Goal: Task Accomplishment & Management: Complete application form

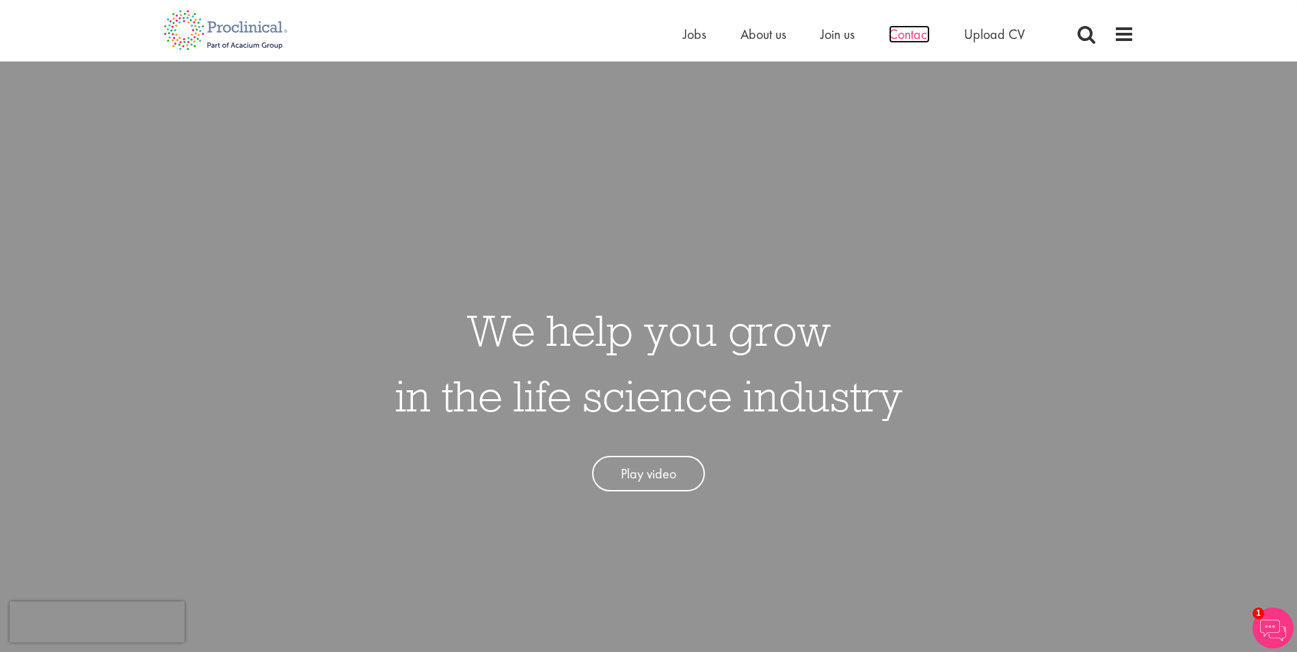
click at [915, 30] on span "Contact" at bounding box center [909, 34] width 41 height 18
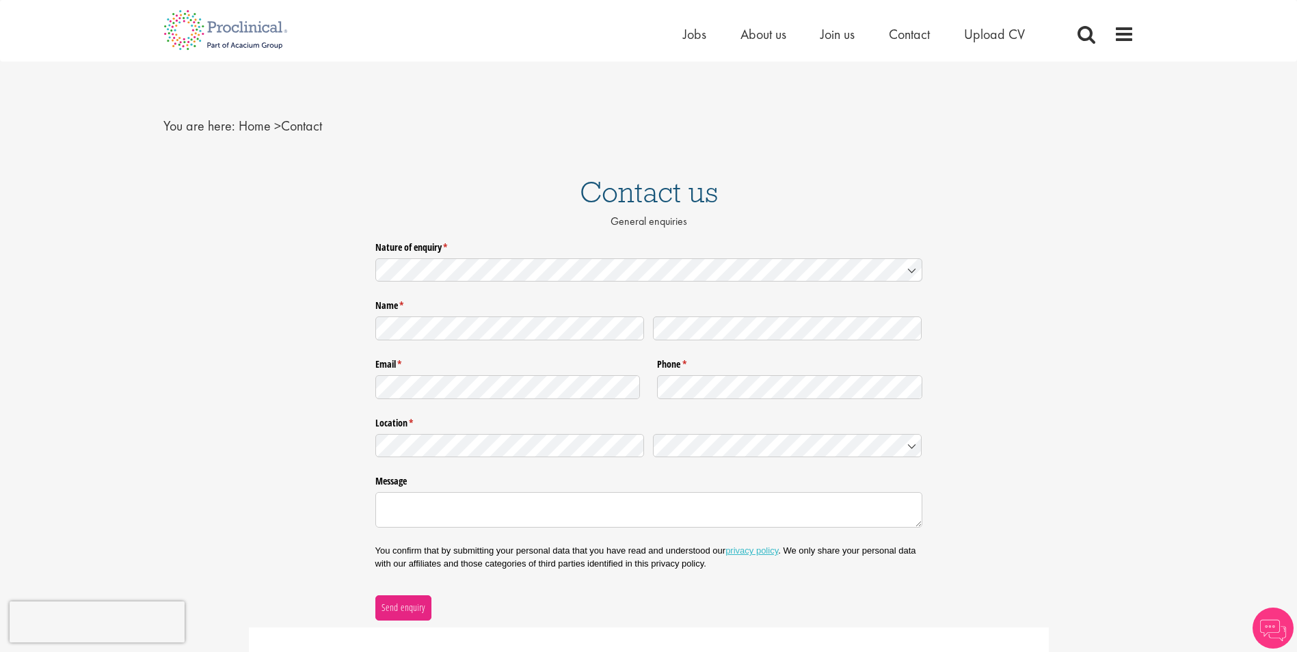
click at [391, 551] on p "You confirm that by submitting your personal data that you have read and unders…" at bounding box center [648, 557] width 547 height 25
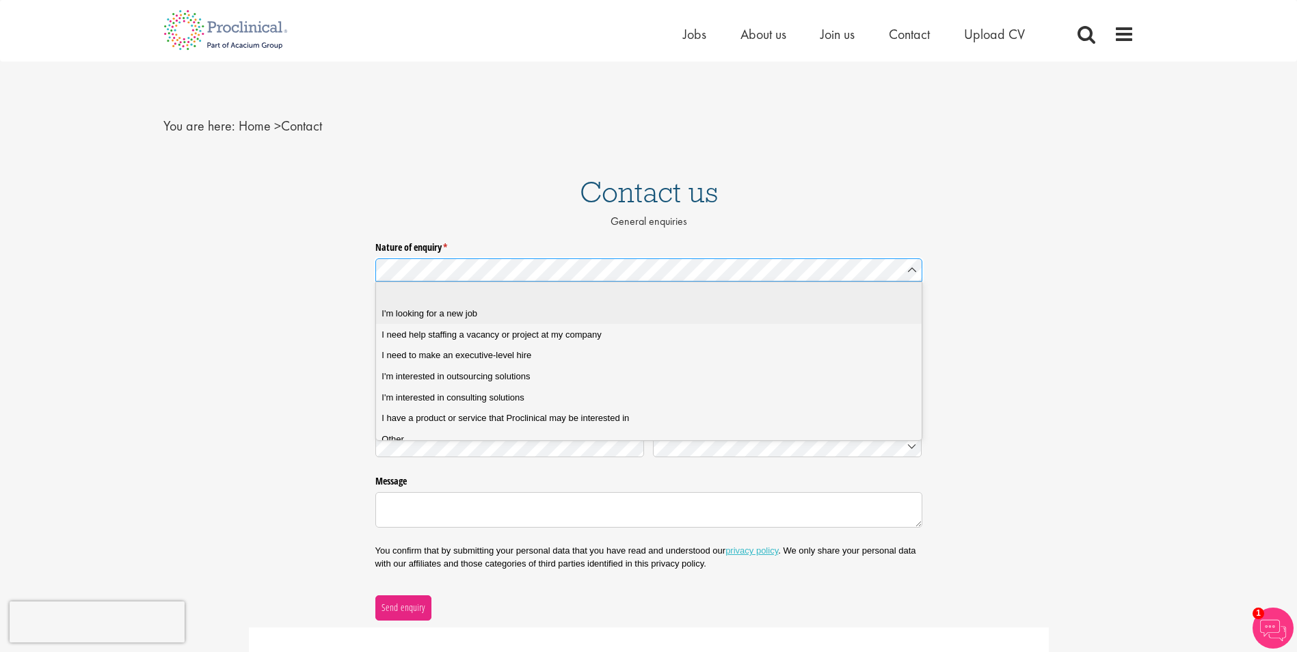
click at [437, 313] on span "I'm looking for a new job" at bounding box center [429, 314] width 96 height 12
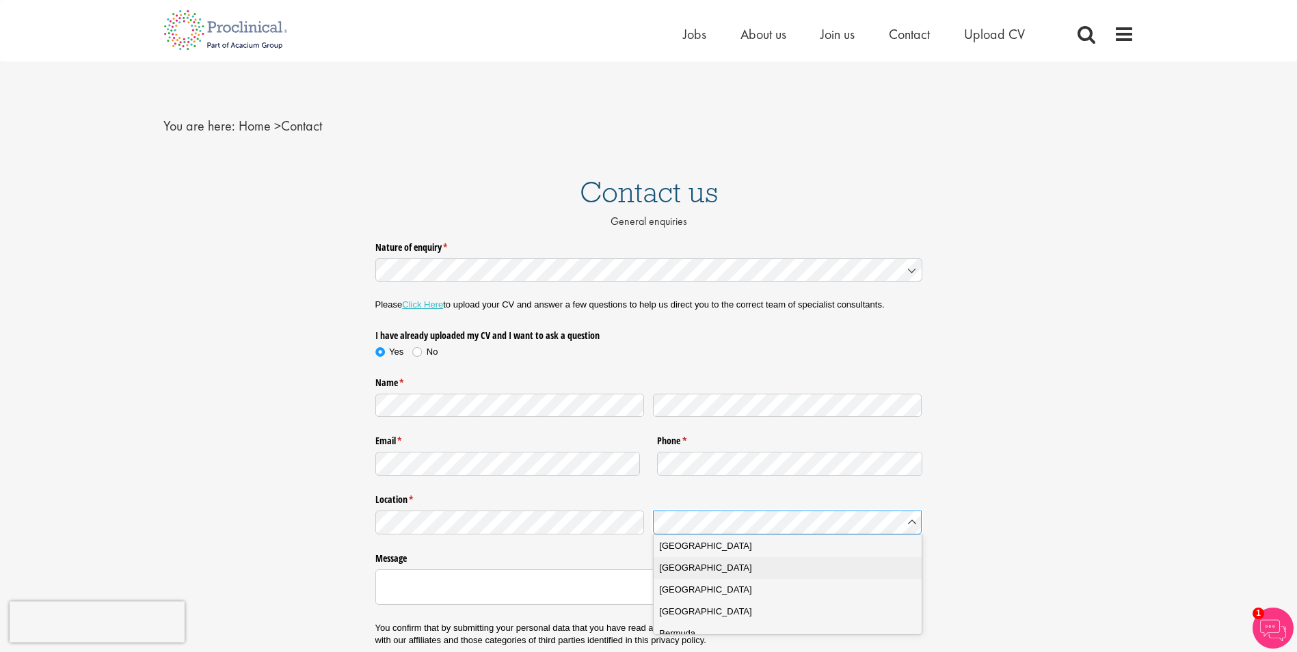
click at [671, 568] on span "Belgium" at bounding box center [705, 568] width 92 height 14
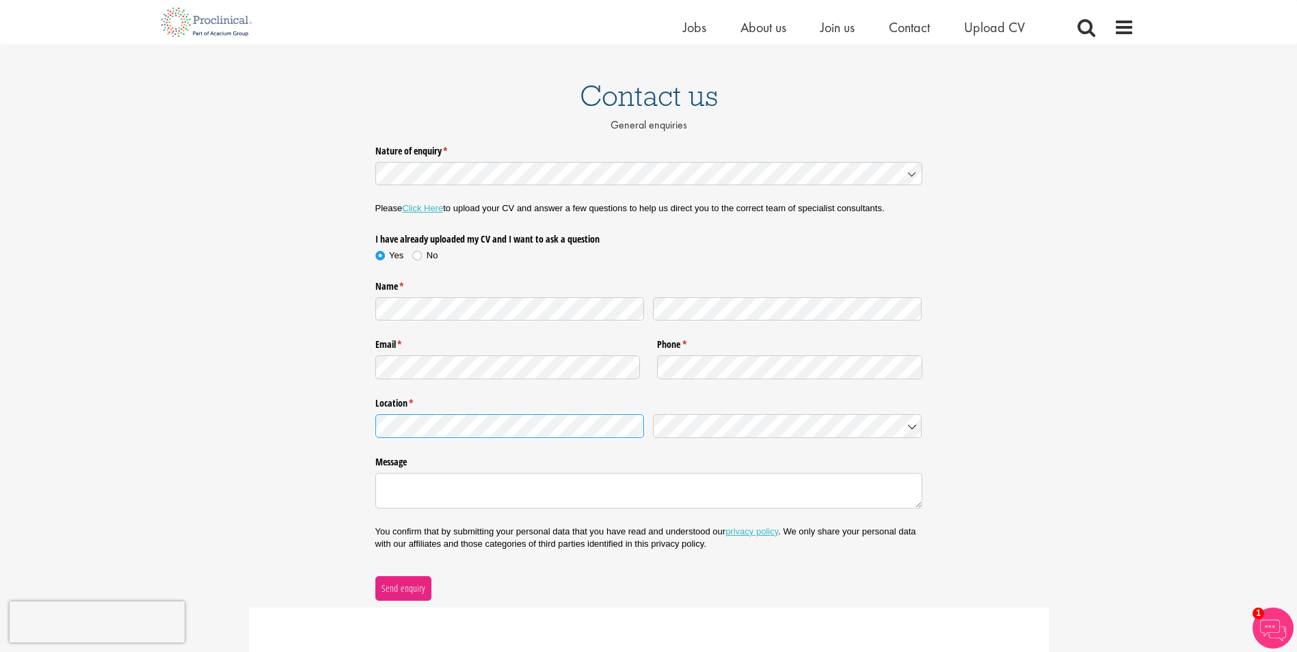
scroll to position [104, 0]
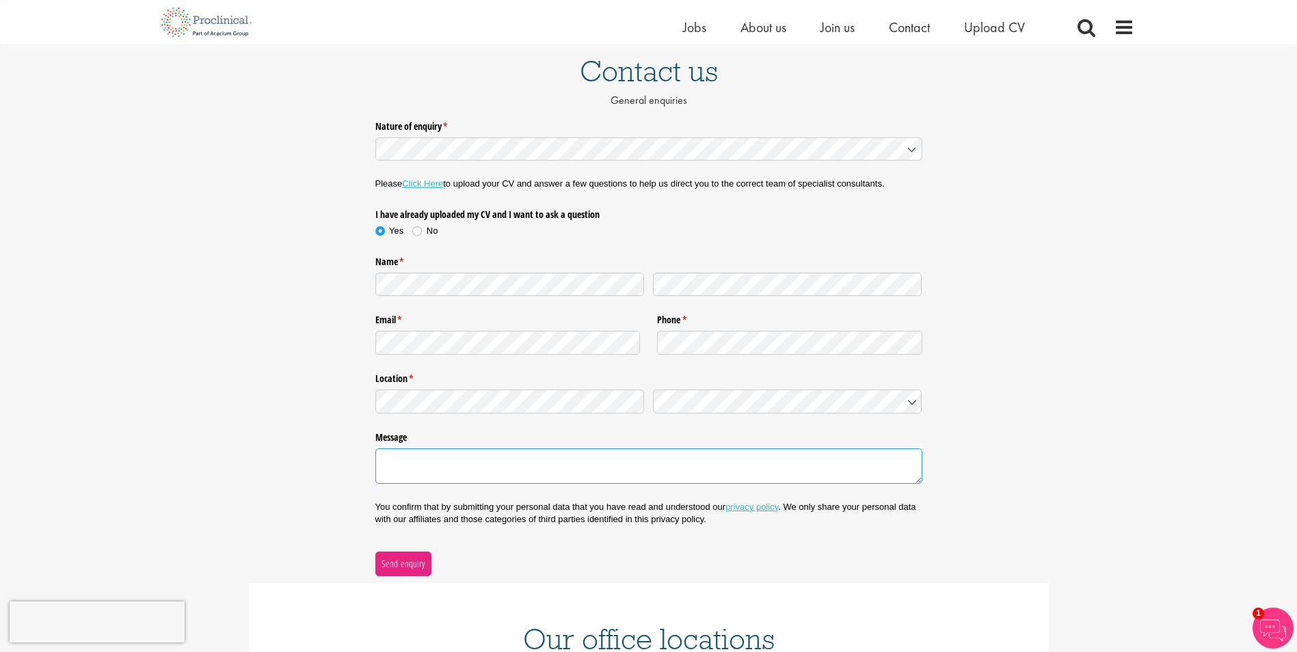
click at [469, 466] on textarea "Message" at bounding box center [648, 466] width 547 height 36
click at [483, 463] on textarea "Dear, I have applied" at bounding box center [648, 466] width 547 height 36
paste textarea "Sr Manager Global Regulatory Strategy"
click at [462, 457] on textarea "Dear, I have appliedSr Manager Global Regulatory Strategy" at bounding box center [648, 466] width 547 height 36
click at [658, 463] on textarea "Dear, I have applied for the Sr Manager Global Regulatory Strategy" at bounding box center [648, 466] width 547 height 36
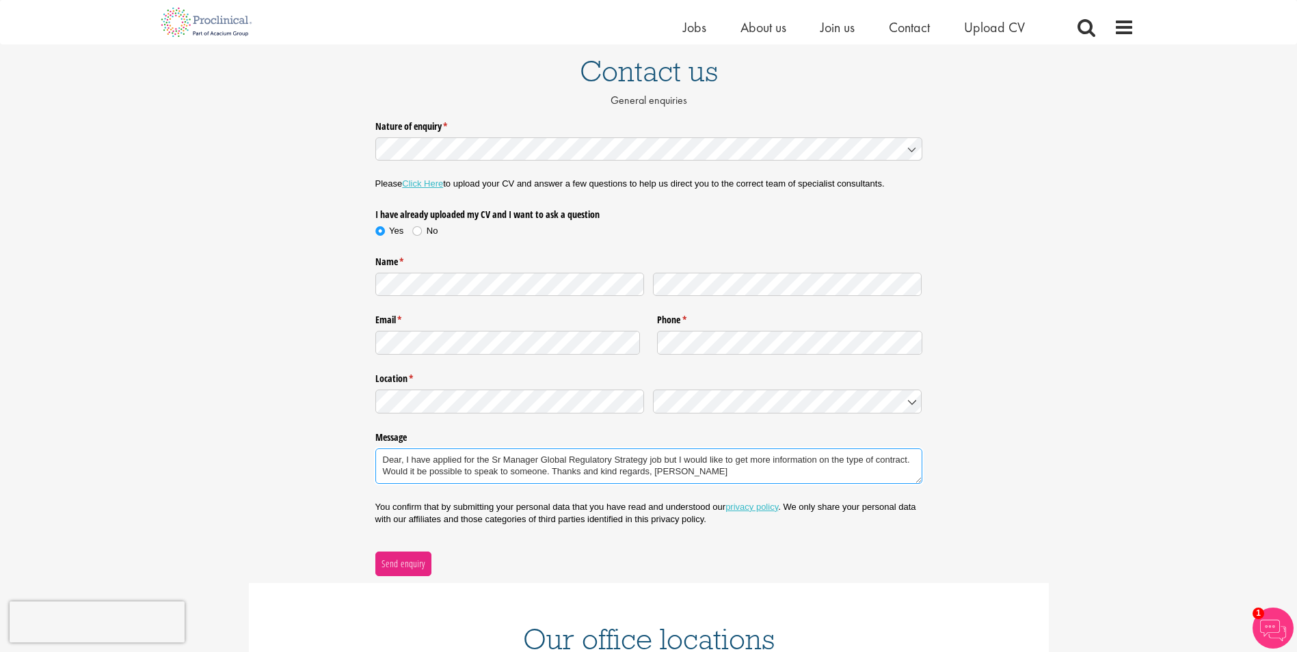
click at [608, 471] on textarea "Dear, I have applied for the Sr Manager Global Regulatory Strategy job but I wo…" at bounding box center [648, 466] width 547 height 36
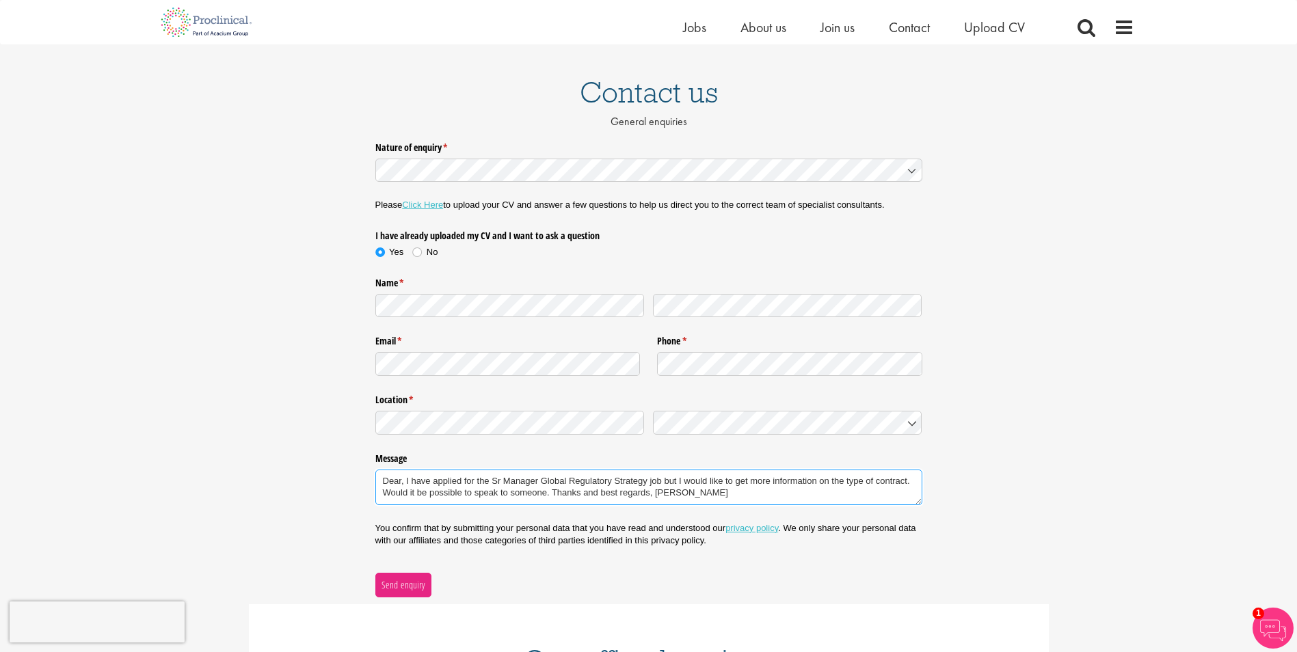
scroll to position [105, 0]
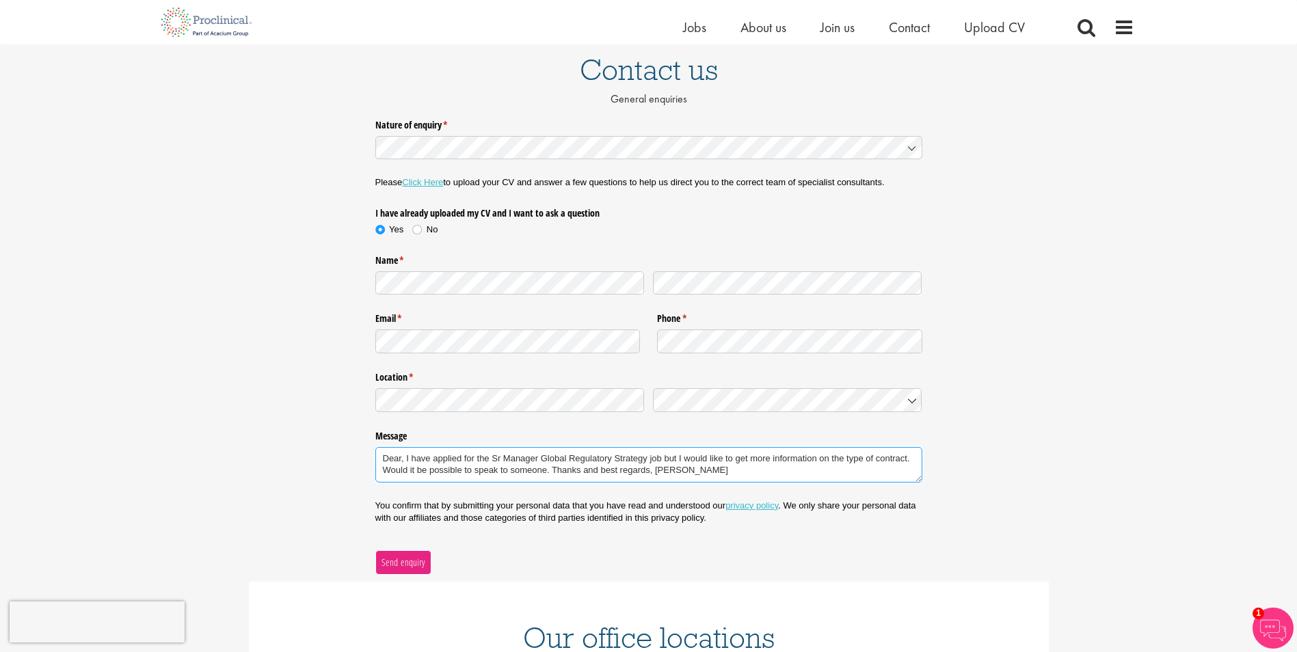
type textarea "Dear, I have applied for the Sr Manager Global Regulatory Strategy job but I wo…"
click at [394, 559] on span "Send enquiry" at bounding box center [403, 562] width 44 height 15
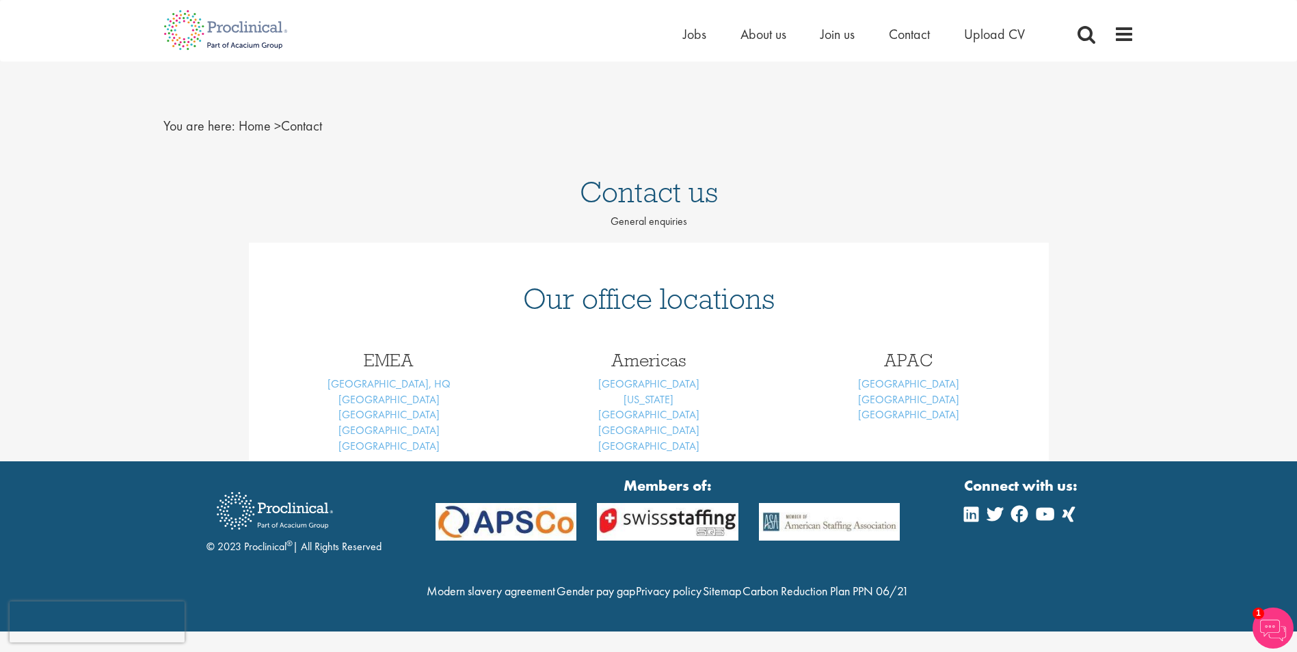
scroll to position [0, 0]
